Goal: Information Seeking & Learning: Understand process/instructions

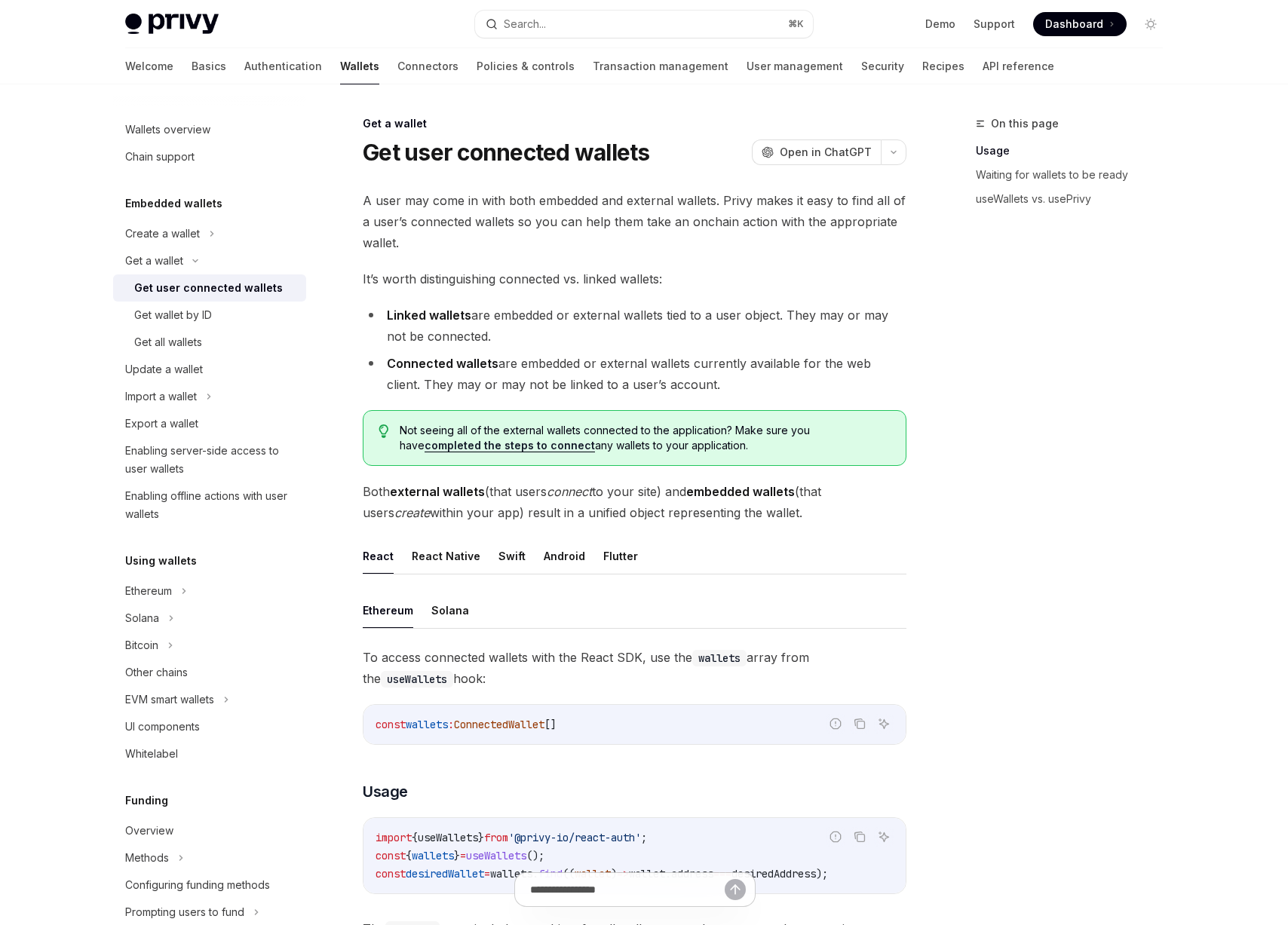
click at [466, 273] on span "It’s worth distinguishing connected vs. linked wallets:" at bounding box center [634, 279] width 544 height 21
click at [228, 372] on div "Update a wallet" at bounding box center [211, 369] width 172 height 19
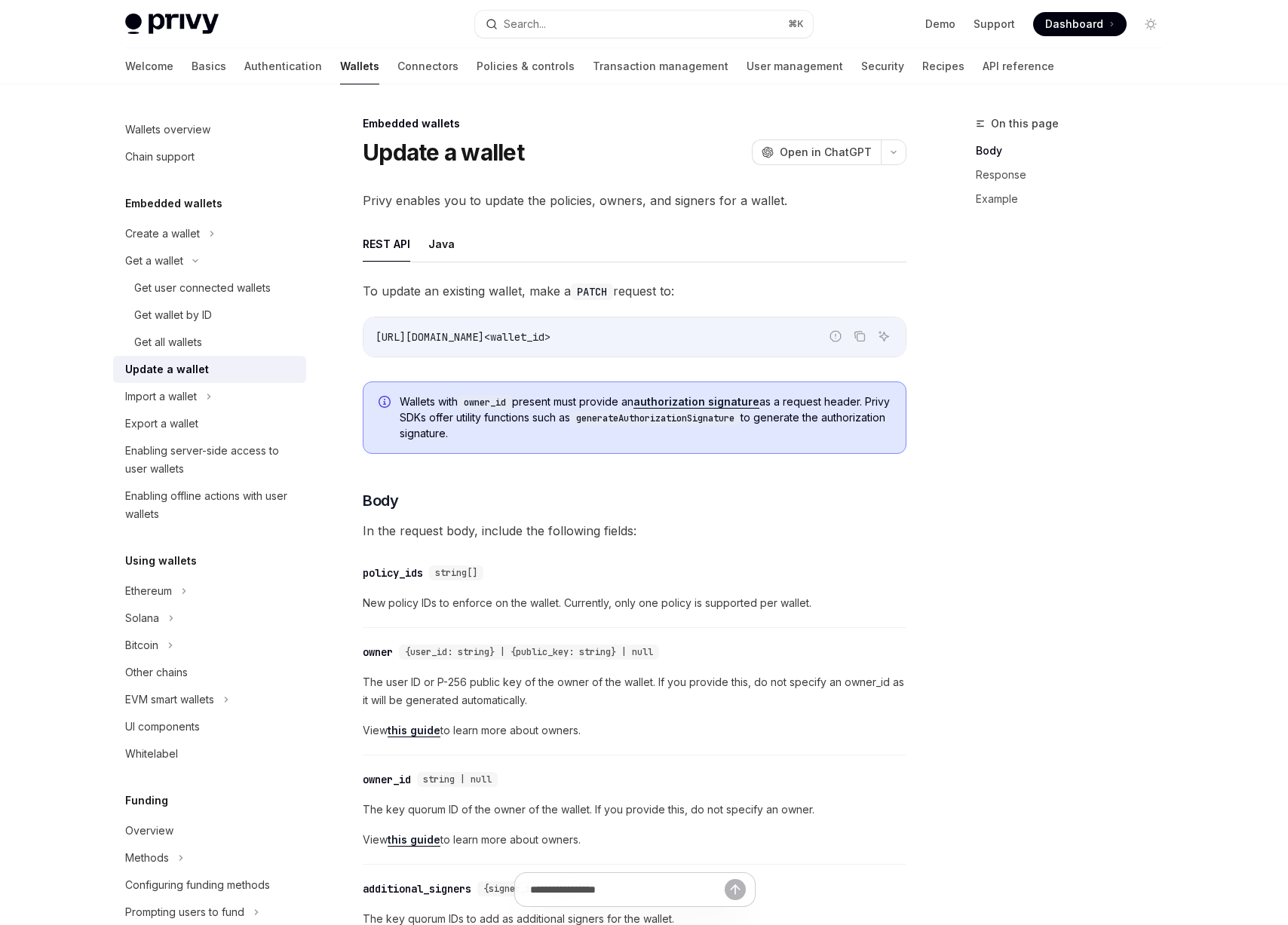
click at [474, 297] on span "To update an existing wallet, make a PATCH request to:" at bounding box center [634, 291] width 544 height 21
click at [525, 202] on span "Privy enables you to update the policies, owners, and signers for a wallet." at bounding box center [634, 201] width 544 height 21
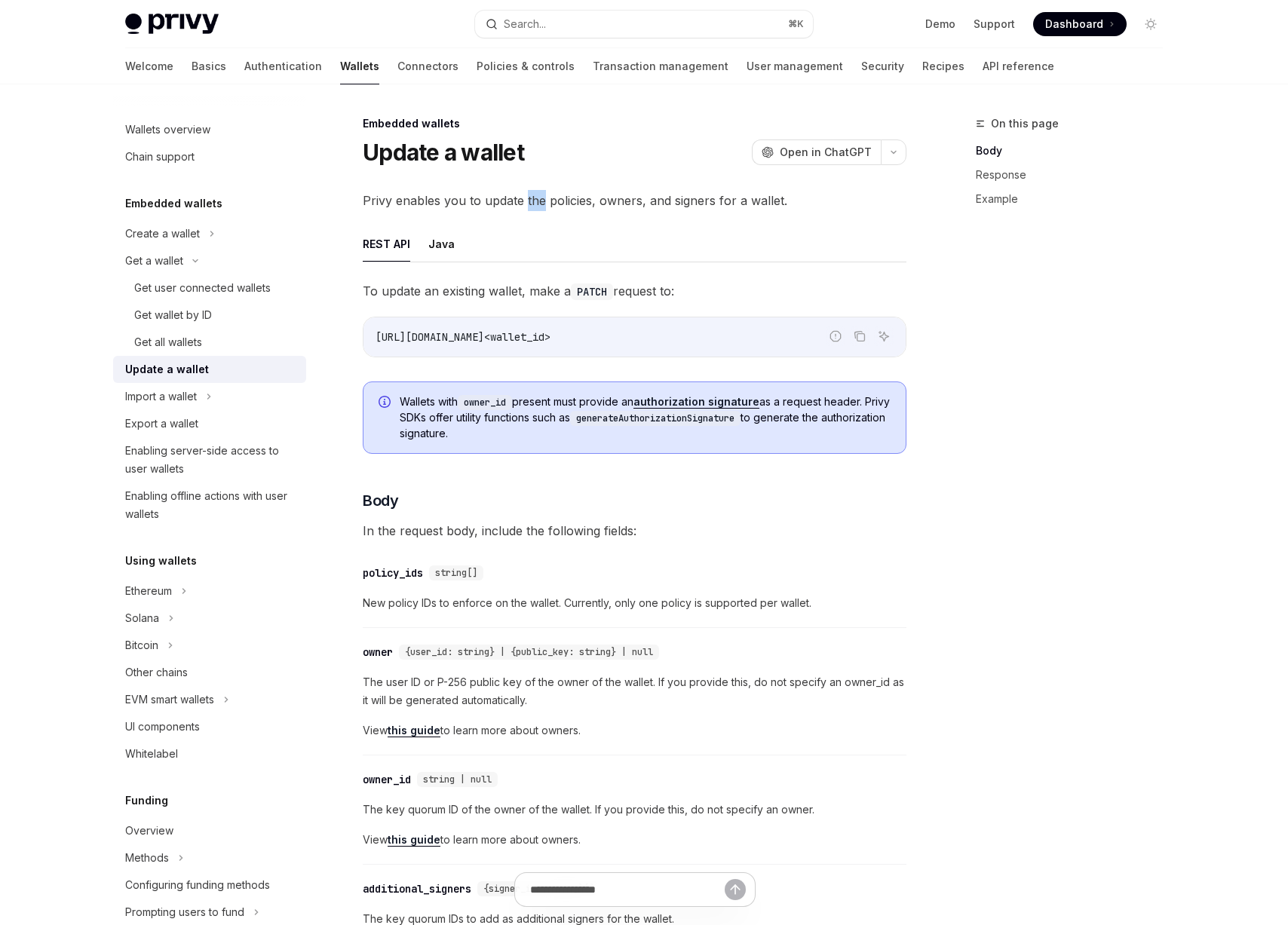
click at [525, 202] on span "Privy enables you to update the policies, owners, and signers for a wallet." at bounding box center [634, 201] width 544 height 21
click at [530, 201] on span "Privy enables you to update the policies, owners, and signers for a wallet." at bounding box center [634, 201] width 544 height 21
click at [653, 203] on span "Privy enables you to update the policies, owners, and signers for a wallet." at bounding box center [634, 201] width 544 height 21
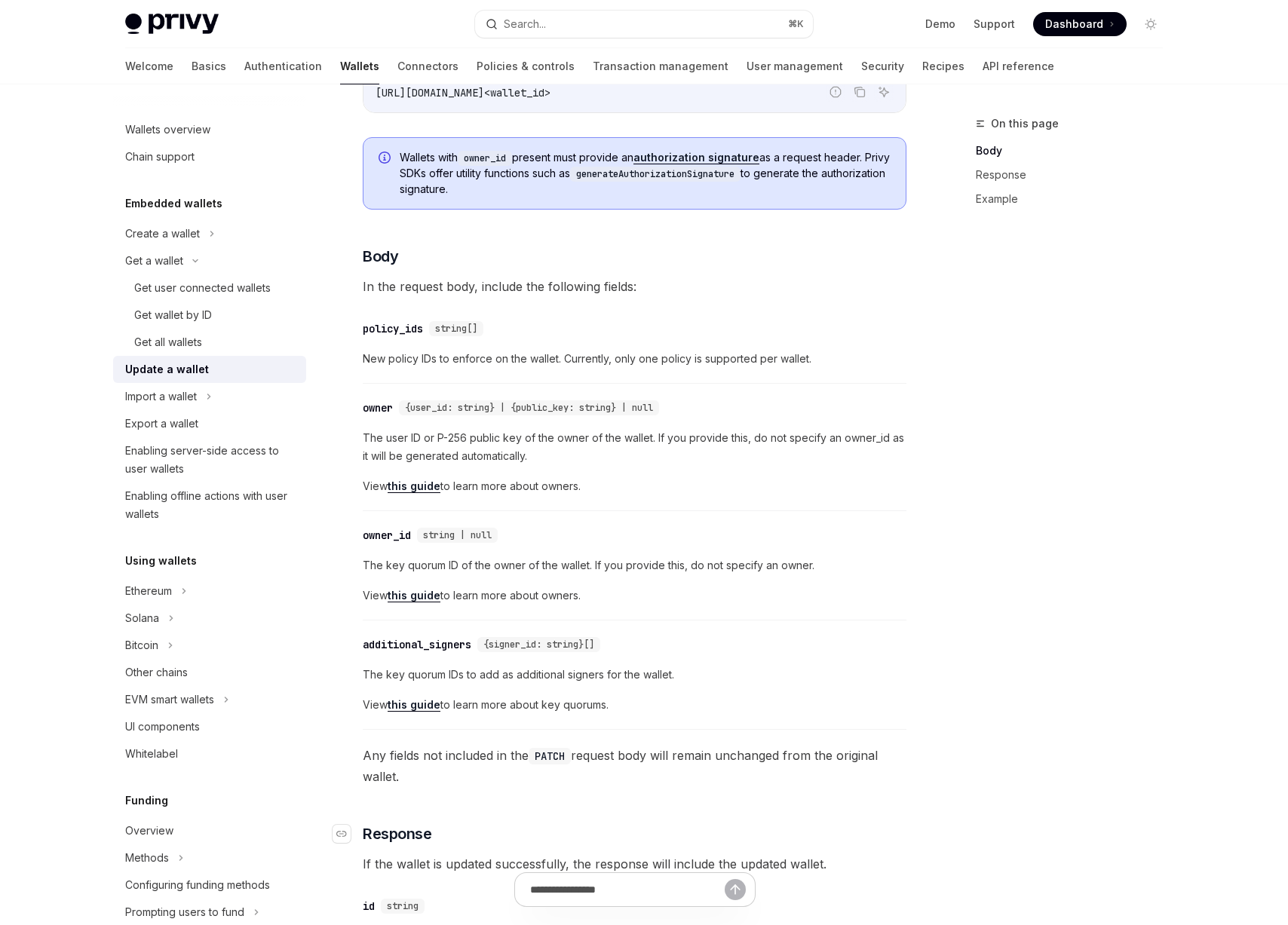
scroll to position [477, 0]
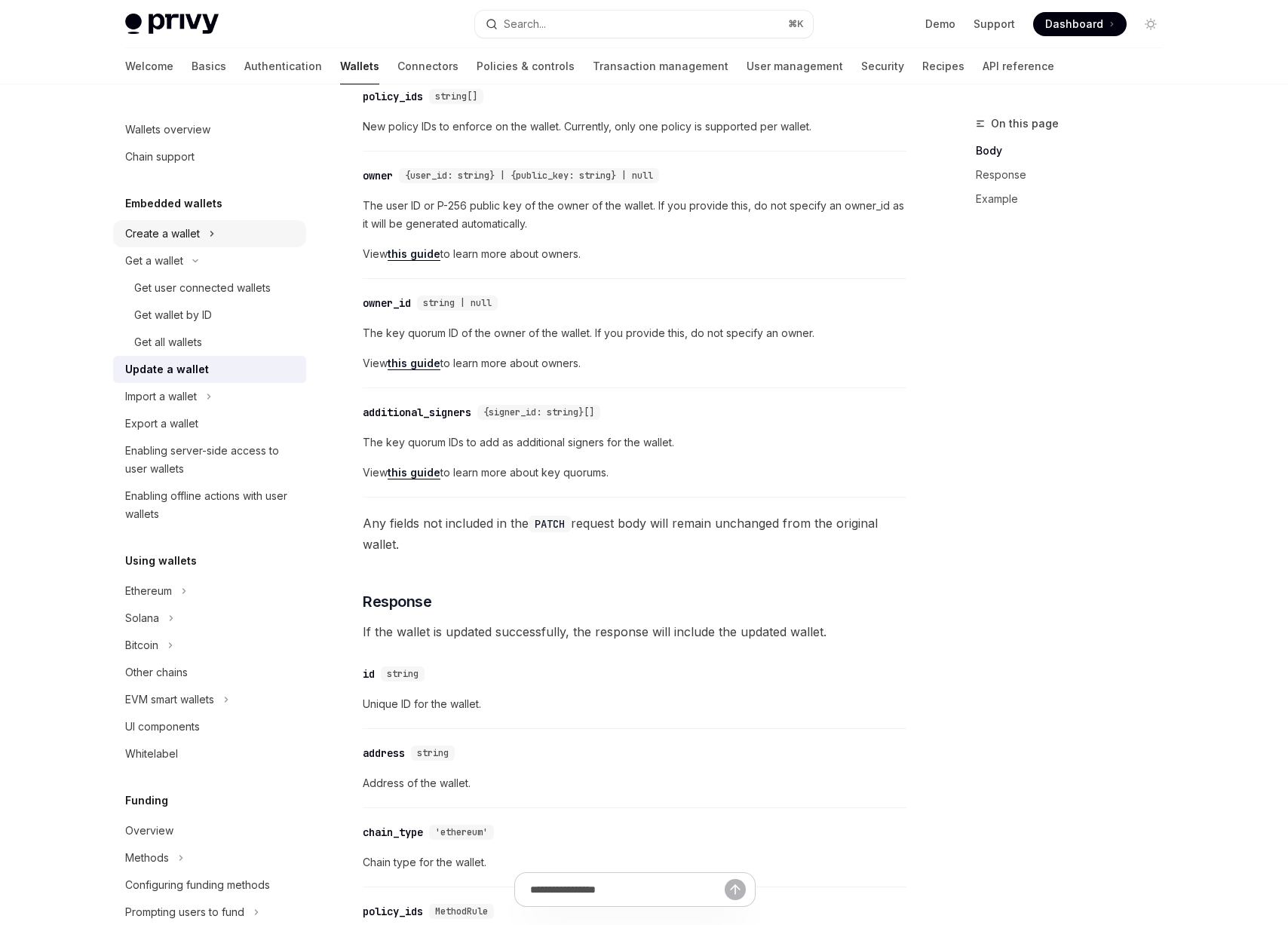
type textarea "*"
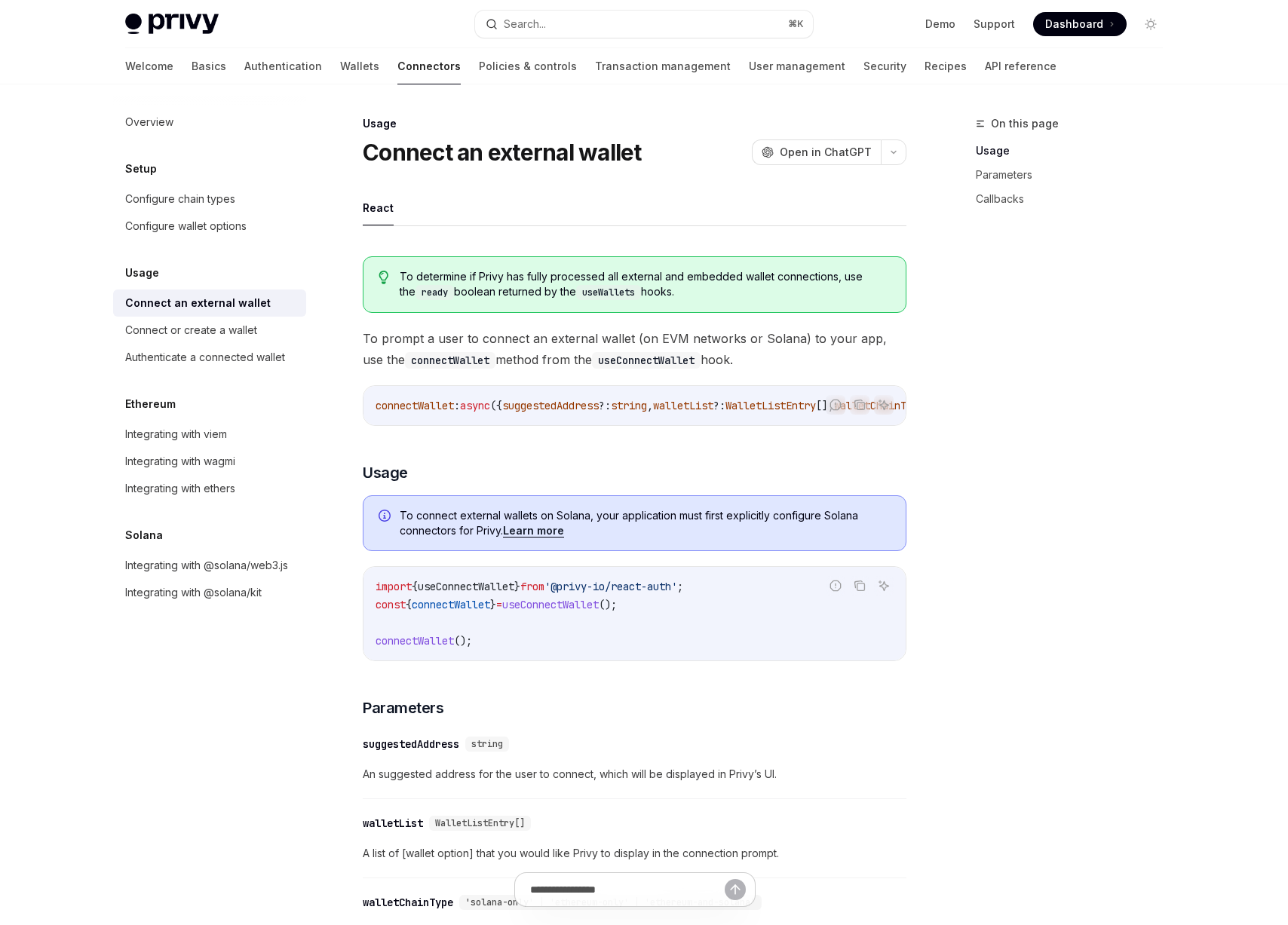
type textarea "*"
